Goal: Information Seeking & Learning: Learn about a topic

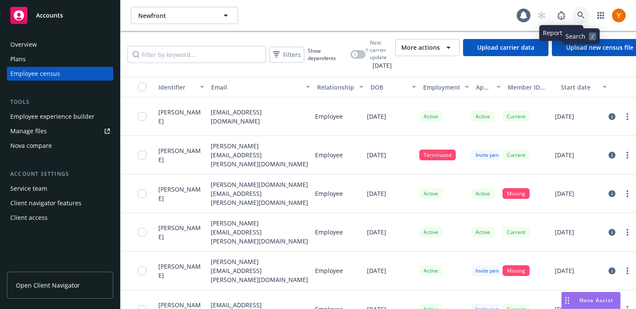
click at [579, 16] on icon at bounding box center [580, 15] width 7 height 7
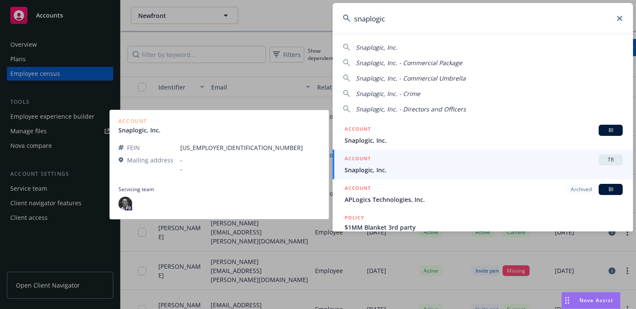
type input "snaplogic"
click at [470, 154] on link "ACCOUNT TR Snaplogic, Inc." at bounding box center [483, 165] width 300 height 30
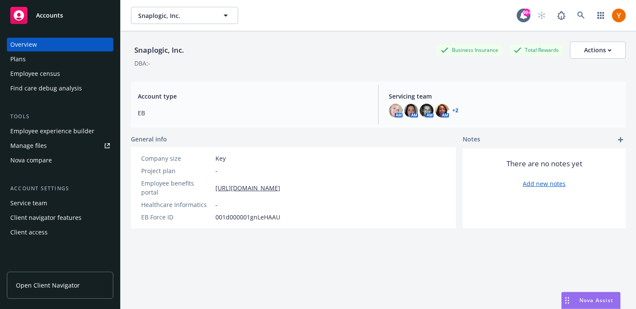
click at [79, 75] on div "Employee census" at bounding box center [60, 74] width 100 height 14
